Goal: Information Seeking & Learning: Check status

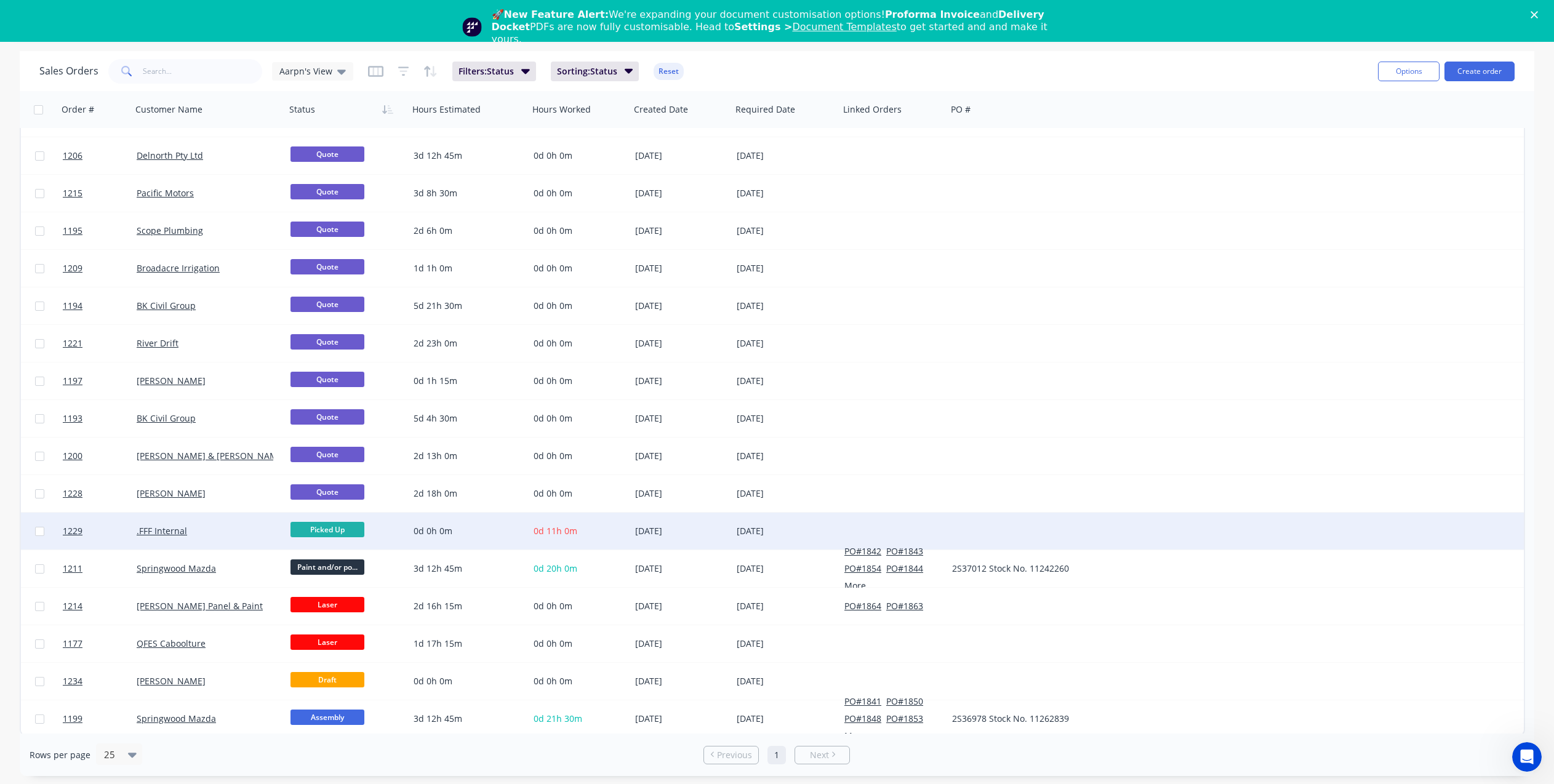
scroll to position [221, 0]
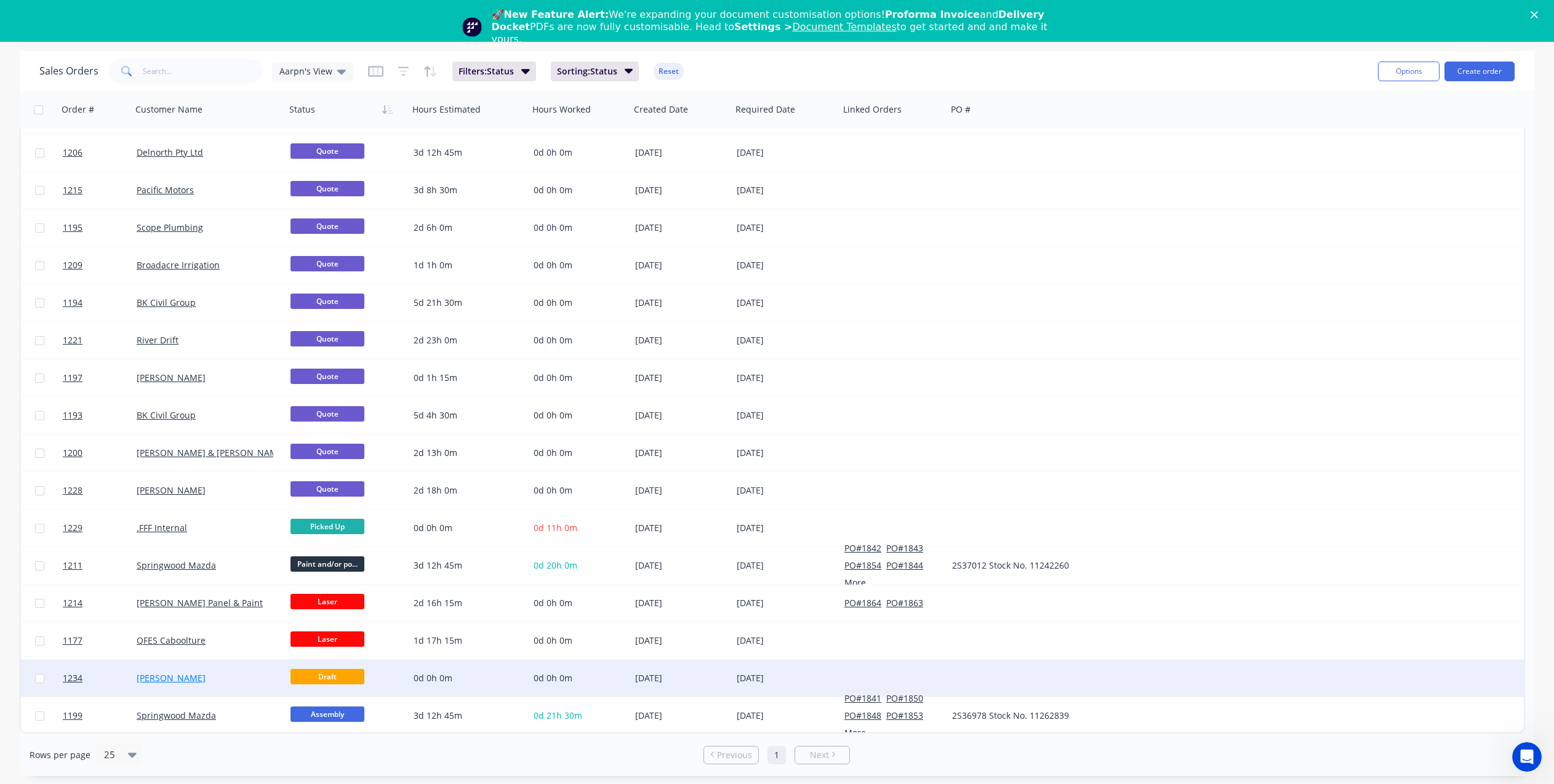
click at [162, 680] on link "[PERSON_NAME]" at bounding box center [171, 678] width 69 height 12
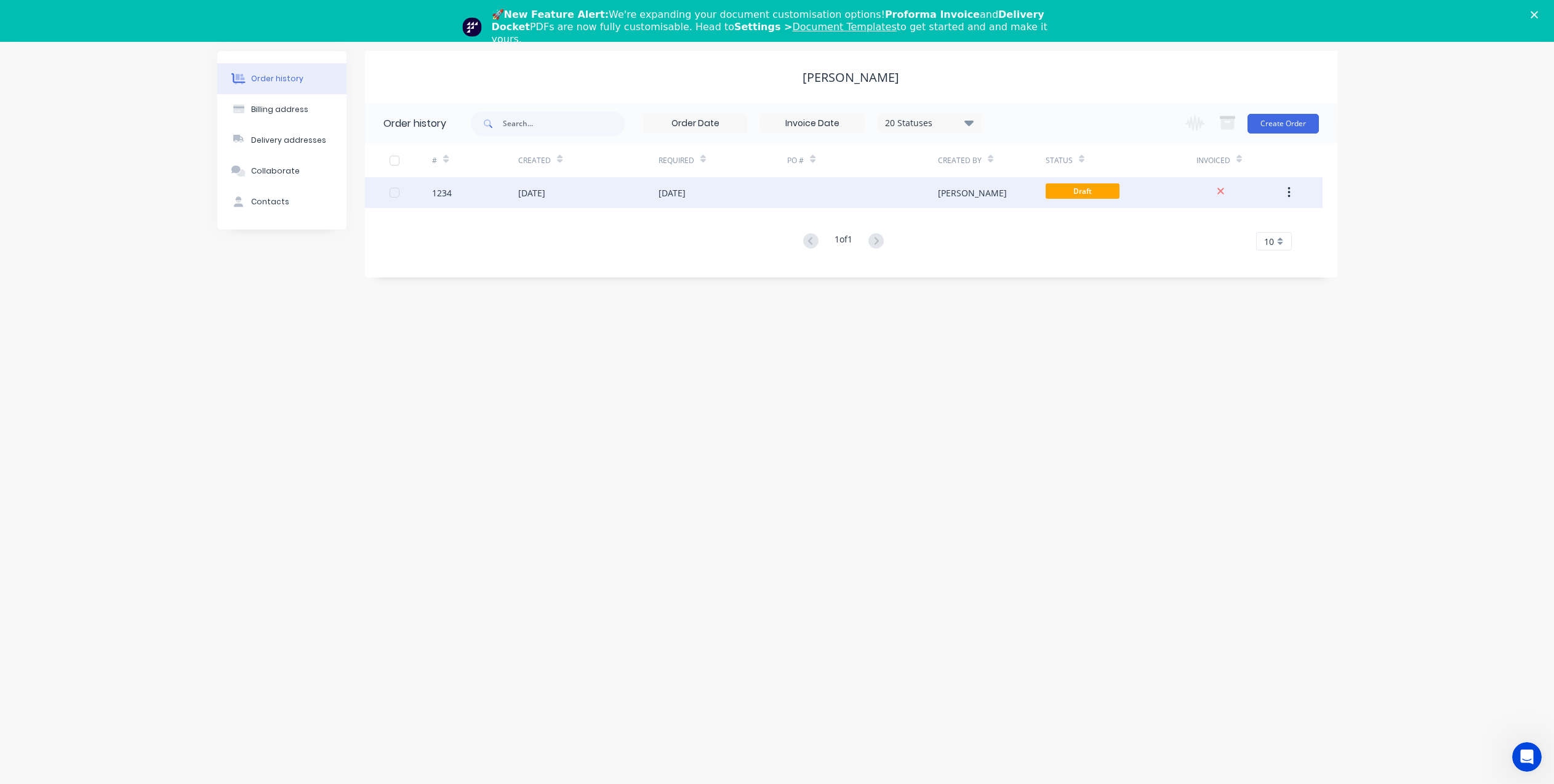
click at [539, 194] on div "[DATE]" at bounding box center [532, 192] width 27 height 13
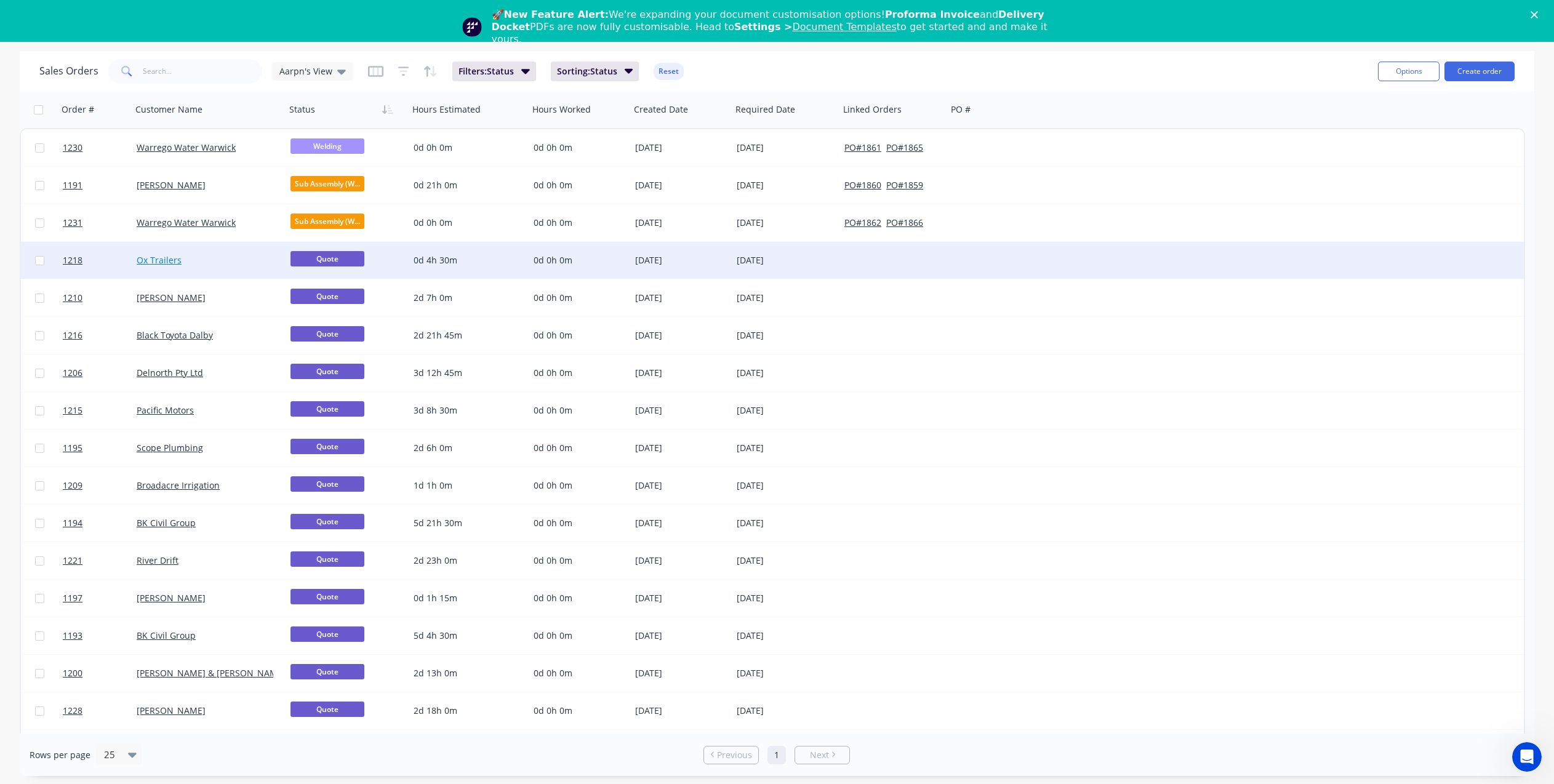
click at [161, 262] on link "Ox Trailers" at bounding box center [159, 260] width 45 height 12
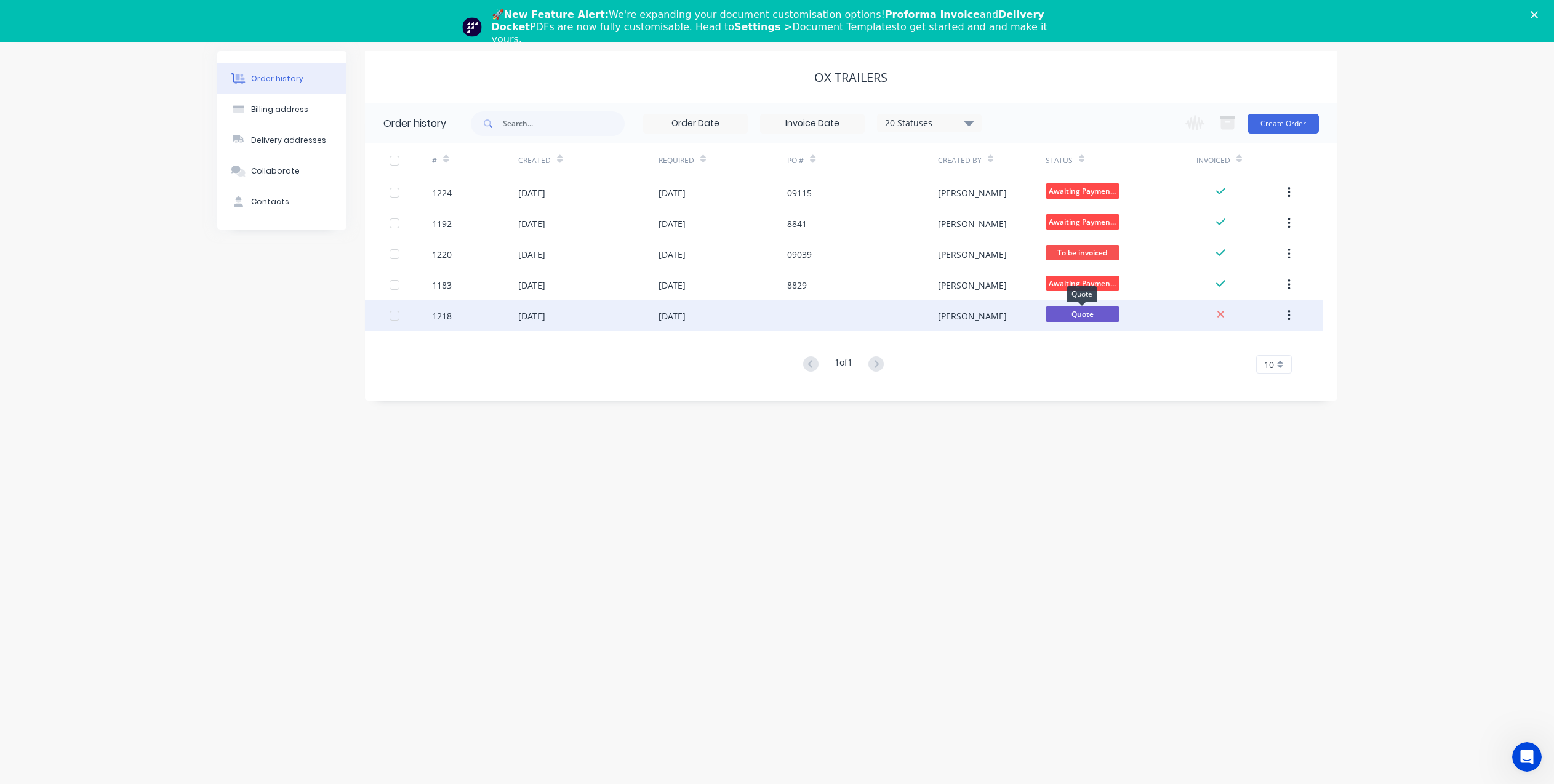
click at [1076, 316] on span "Quote" at bounding box center [1082, 314] width 74 height 15
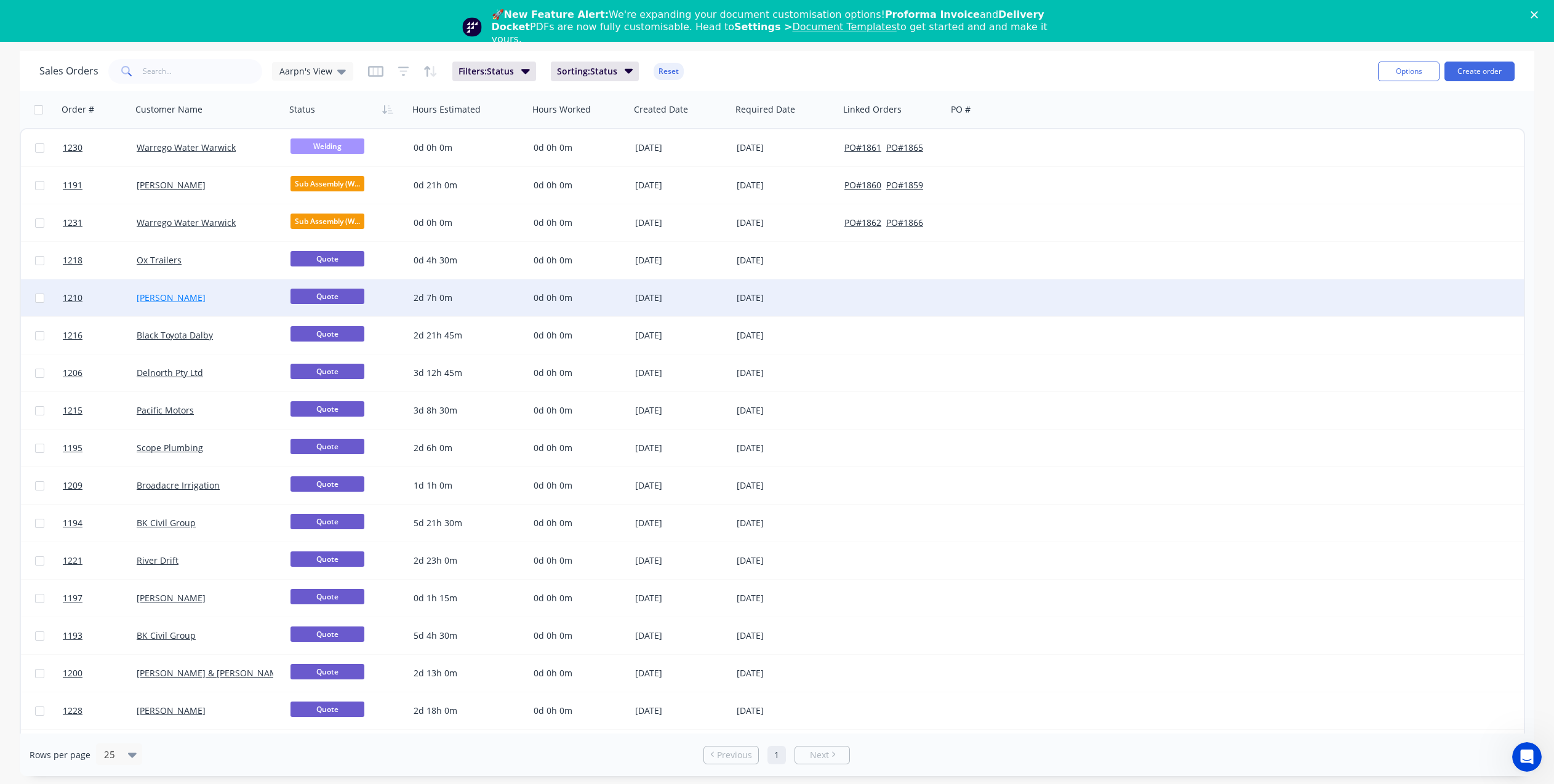
click at [152, 299] on link "[PERSON_NAME]" at bounding box center [171, 298] width 69 height 12
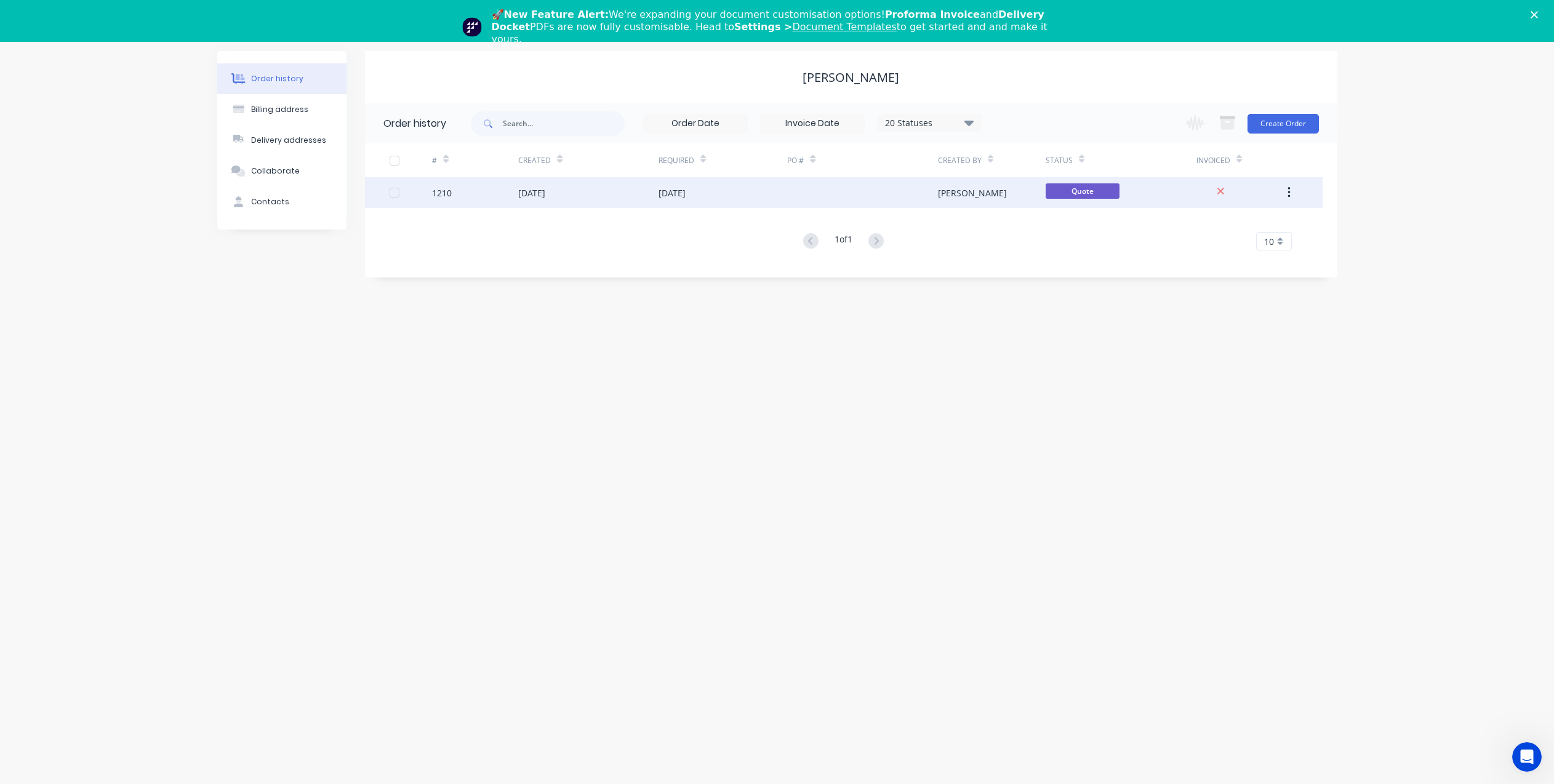
click at [545, 194] on div "[DATE]" at bounding box center [532, 192] width 27 height 13
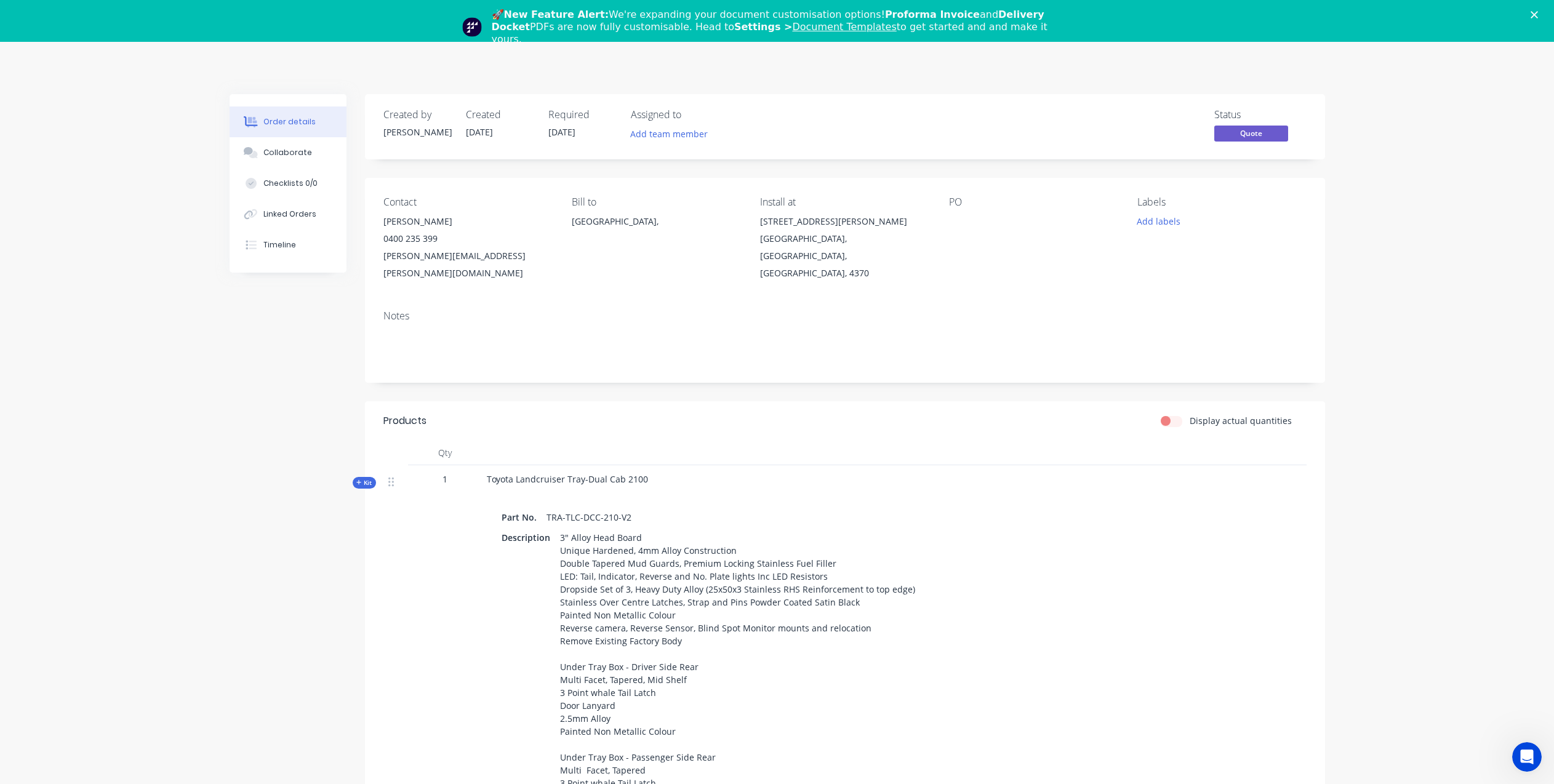
click at [86, 229] on div "Order details Collaborate Checklists 0/0 Linked Orders Timeline Order details C…" at bounding box center [777, 752] width 1554 height 1420
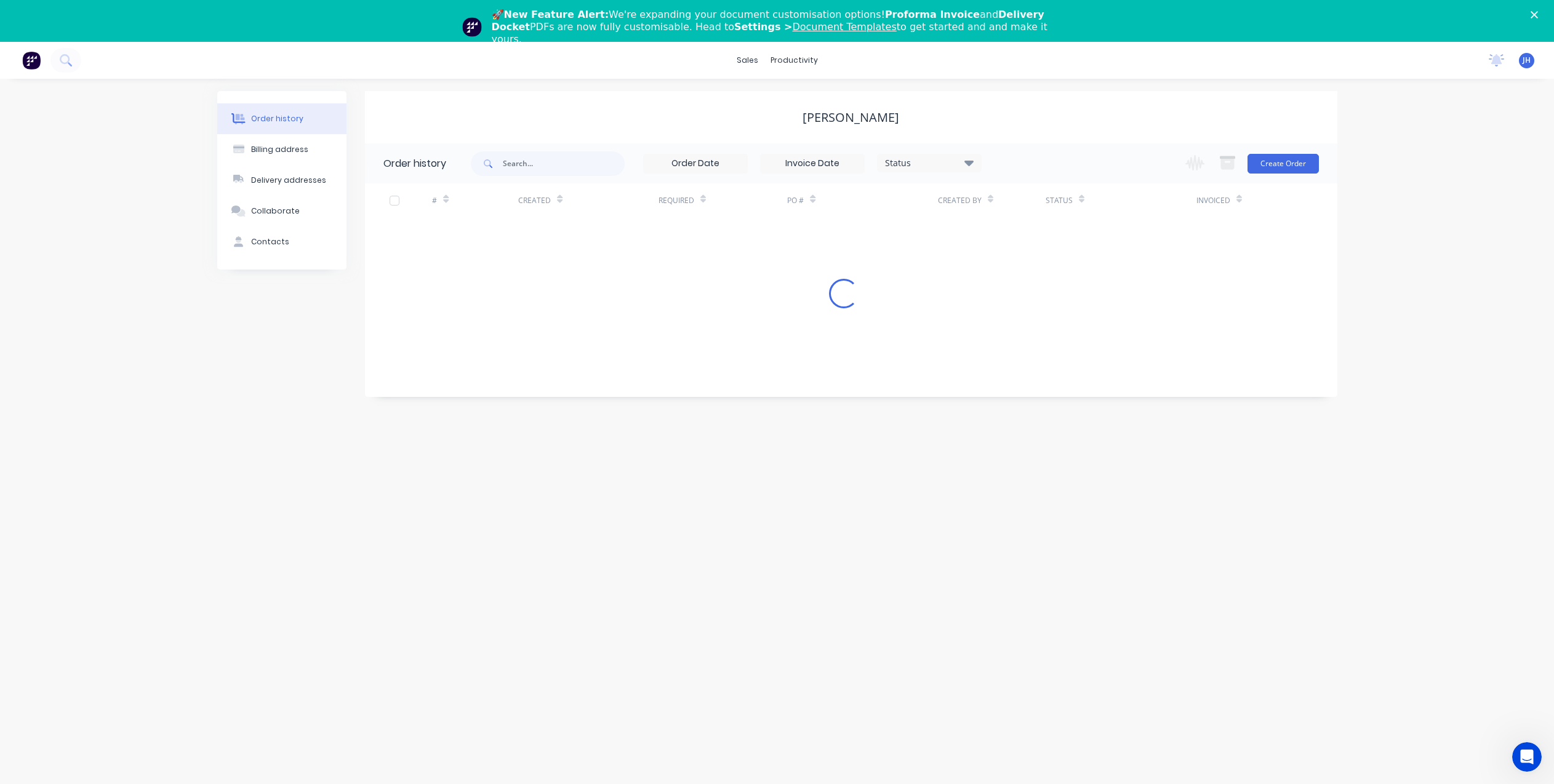
scroll to position [40, 0]
